Goal: Find specific page/section: Find specific page/section

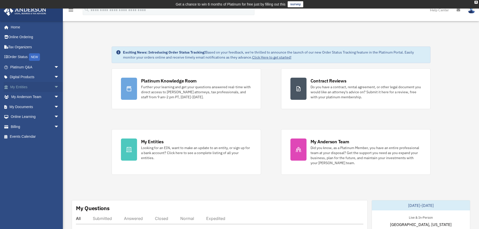
click at [15, 86] on link "My Entities arrow_drop_down" at bounding box center [35, 87] width 63 height 10
click at [54, 87] on span "arrow_drop_down" at bounding box center [59, 87] width 10 height 10
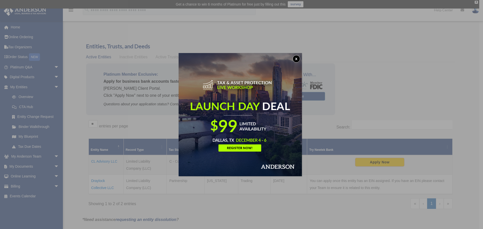
click at [101, 190] on div "x" at bounding box center [241, 114] width 483 height 229
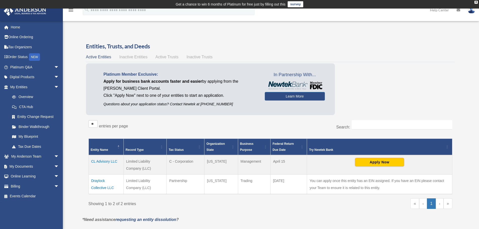
click at [101, 190] on td "Draylock Collective LLC" at bounding box center [106, 185] width 35 height 20
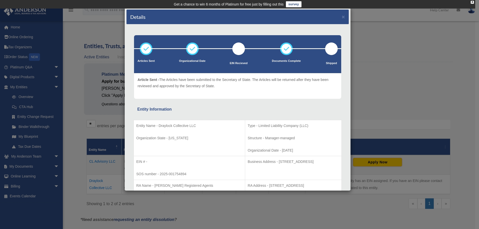
click at [84, 185] on div "Details × Articles Sent Organizational Date" at bounding box center [239, 114] width 479 height 229
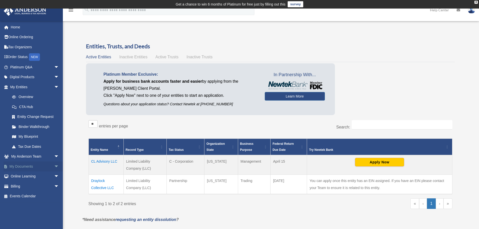
click at [16, 167] on link "My Documents arrow_drop_down" at bounding box center [35, 166] width 63 height 10
click at [54, 165] on span "arrow_drop_down" at bounding box center [59, 166] width 10 height 10
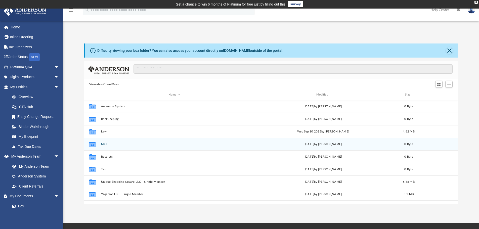
scroll to position [111, 371]
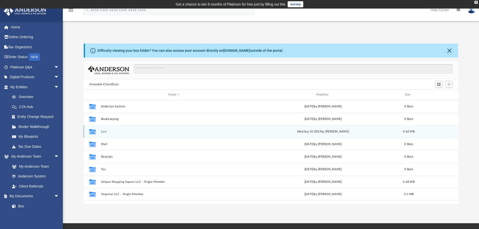
click at [102, 132] on button "Law" at bounding box center [174, 131] width 147 height 3
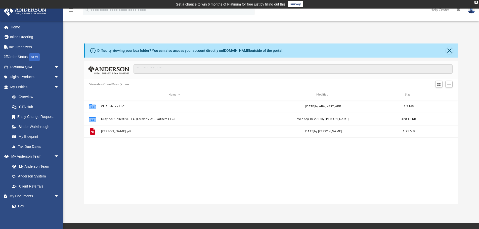
click at [164, 178] on div "Collaborated Folder CL Advisory LLC [DATE] by ABA_NEST_APP 2.5 MB Collaborated …" at bounding box center [271, 152] width 375 height 104
